Goal: Task Accomplishment & Management: Manage account settings

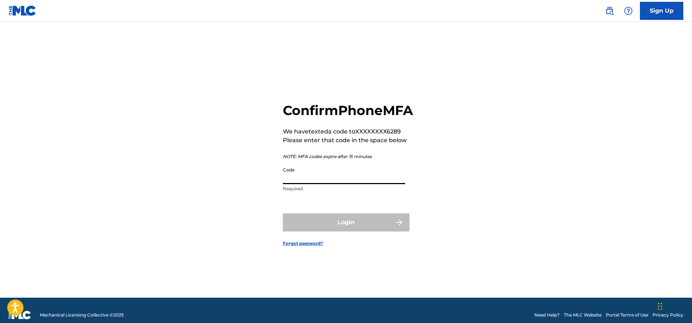
click at [326, 184] on input "Code" at bounding box center [344, 173] width 122 height 21
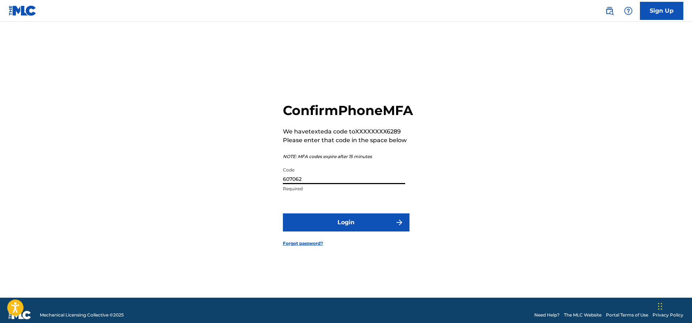
type input "607062"
click at [340, 230] on button "Login" at bounding box center [346, 222] width 127 height 18
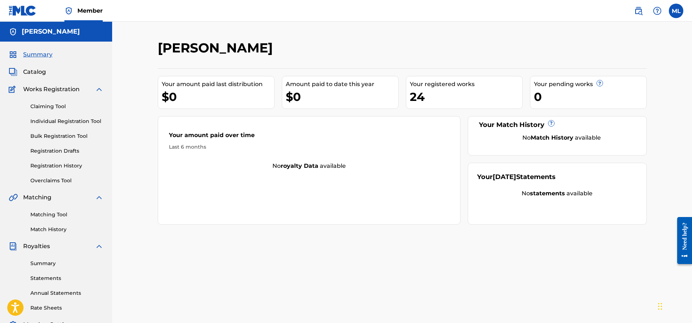
click at [676, 12] on label at bounding box center [676, 11] width 14 height 14
click at [676, 11] on input "ML [PERSON_NAME] [EMAIL_ADDRESS][DOMAIN_NAME] Notification Preferences Profile …" at bounding box center [676, 11] width 0 height 0
click at [605, 101] on p "Log out" at bounding box center [605, 102] width 17 height 7
click at [676, 11] on input "ML [PERSON_NAME] [EMAIL_ADDRESS][DOMAIN_NAME] Notification Preferences Profile …" at bounding box center [676, 11] width 0 height 0
